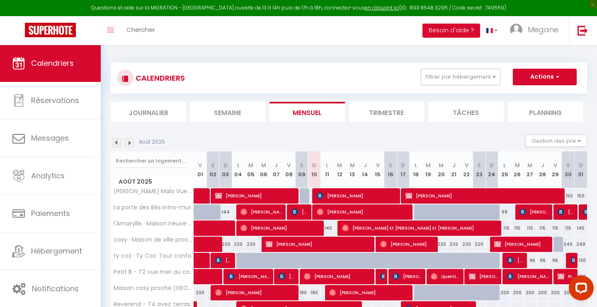
click at [290, 277] on span "[PERSON_NAME]-dague" at bounding box center [286, 277] width 17 height 16
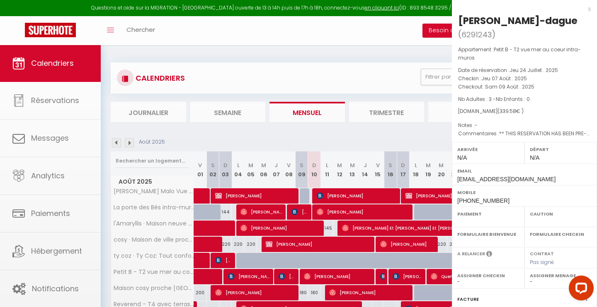
select select "OK"
select select "KO"
select select "0"
select select "1"
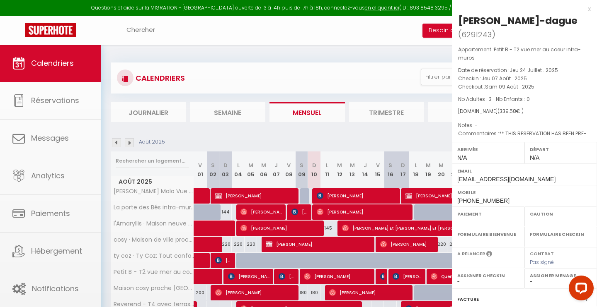
select select
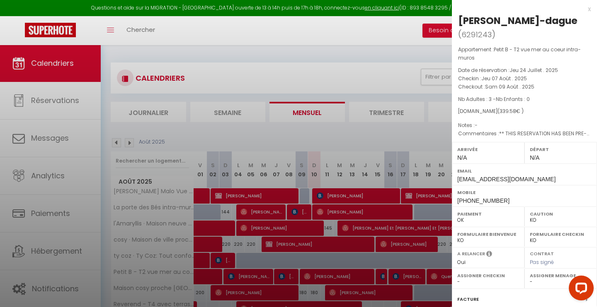
select select "44326"
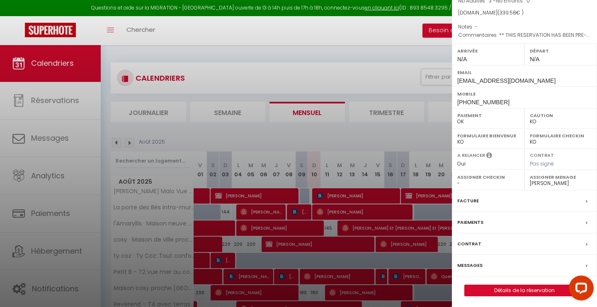
scroll to position [98, 0]
click at [505, 294] on link "Détails de la réservation" at bounding box center [523, 291] width 119 height 11
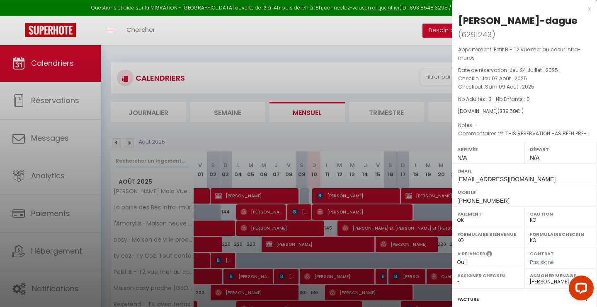
select select
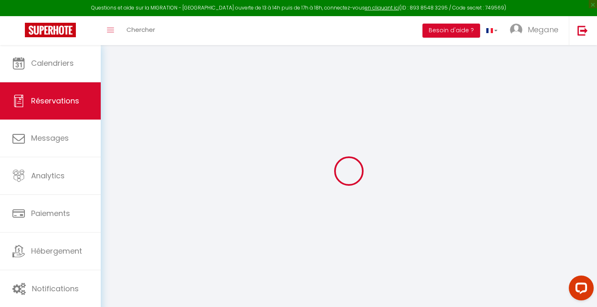
select select
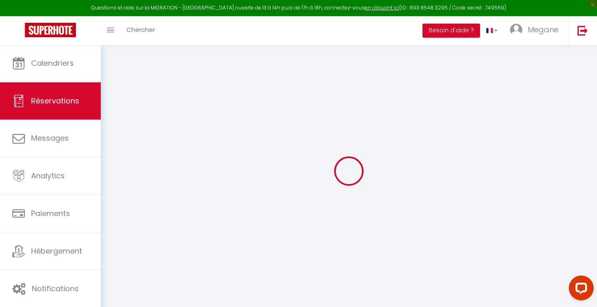
select select
checkbox input "false"
select select
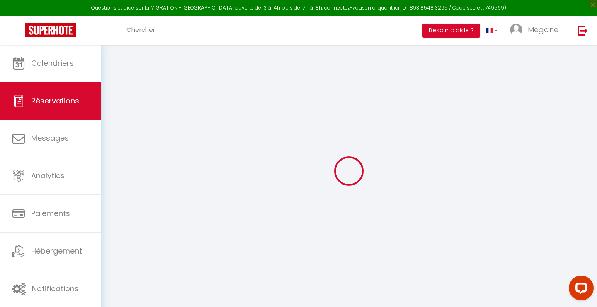
select select
checkbox input "false"
select select
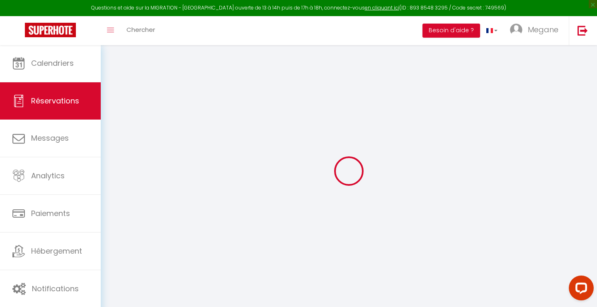
type input "oscar"
type input "delaporte-dague"
type input "[EMAIL_ADDRESS][DOMAIN_NAME]"
type input "[PHONE_NUMBER]"
type input "[STREET_ADDRESS]"
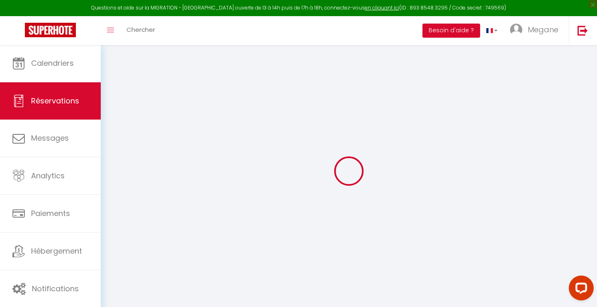
type input "[GEOGRAPHIC_DATA]"
select select "FR"
type input "56.27"
type input "4.75"
select select "66029"
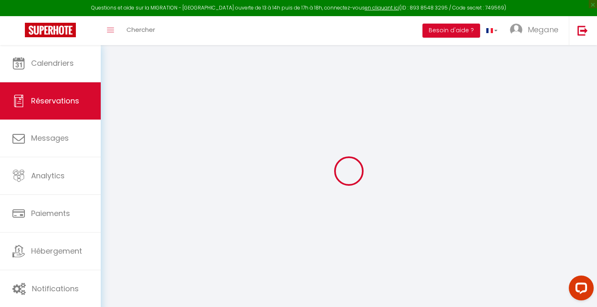
select select "1"
select select
type input "3"
select select "12"
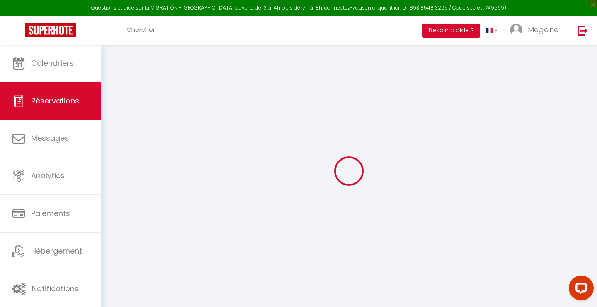
select select "14"
type input "286"
checkbox input "false"
type input "0"
select select "2"
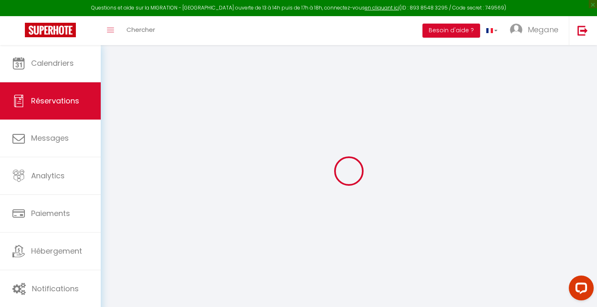
type input "0"
select select
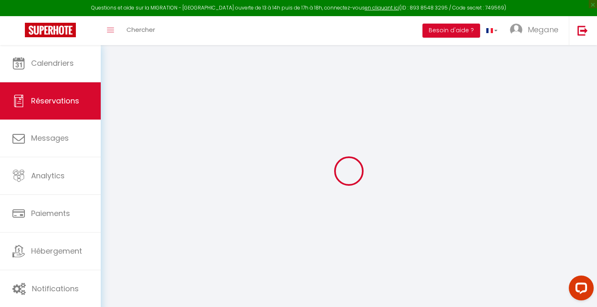
checkbox input "false"
select select
checkbox input "false"
select select
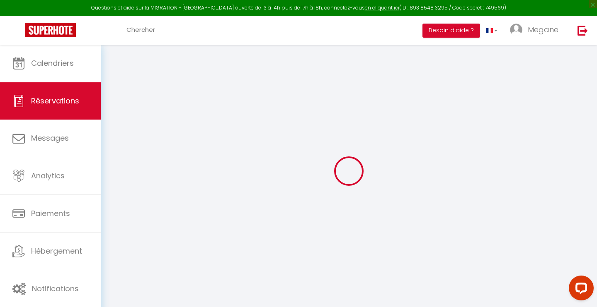
select select
checkbox input "false"
type textarea "** THIS RESERVATION HAS BEEN PRE-PAID ** Reservation has a cancellation grace p…"
select select
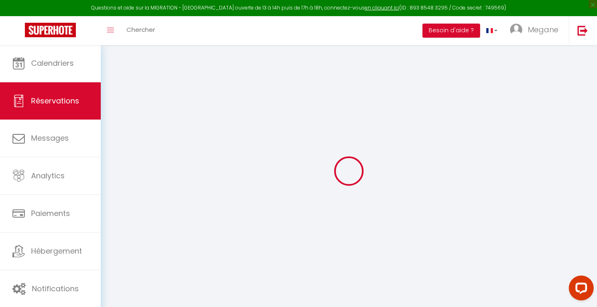
checkbox input "false"
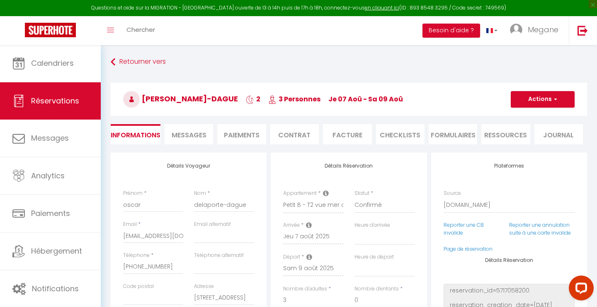
type input "45"
type input "8.58"
select select
checkbox input "false"
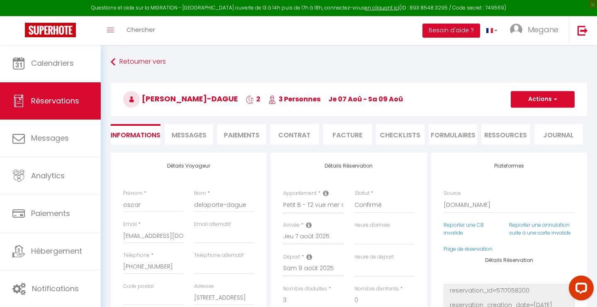
select select
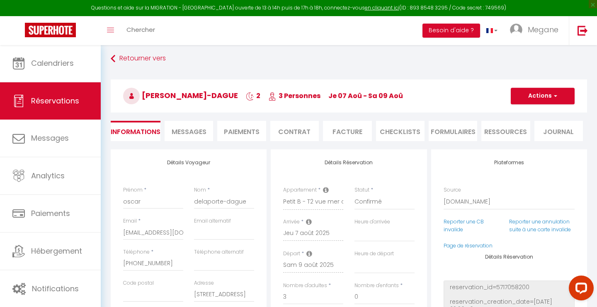
scroll to position [5, 0]
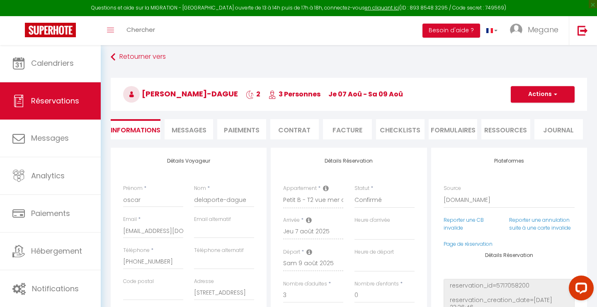
click at [343, 131] on li "Facture" at bounding box center [347, 129] width 48 height 20
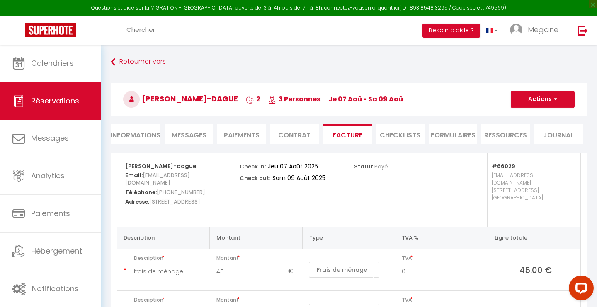
click at [553, 102] on span "button" at bounding box center [553, 99] width 5 height 7
click at [531, 130] on link "Aperçu et éditer" at bounding box center [536, 128] width 70 height 11
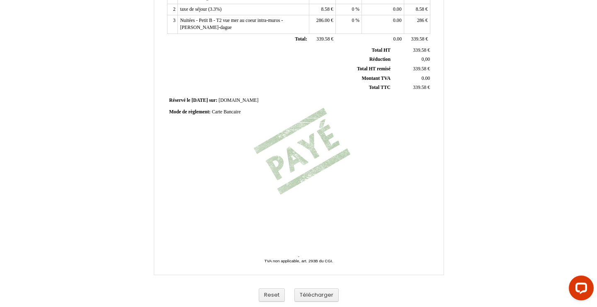
scroll to position [193, 0]
click at [324, 295] on button "Télécharger" at bounding box center [316, 296] width 44 height 14
click at [561, 75] on div "Facture Facture N° 6291243 6291243 Date de création 24 July 2025 Hebergeur: Heb…" at bounding box center [298, 63] width 597 height 490
